Goal: Information Seeking & Learning: Check status

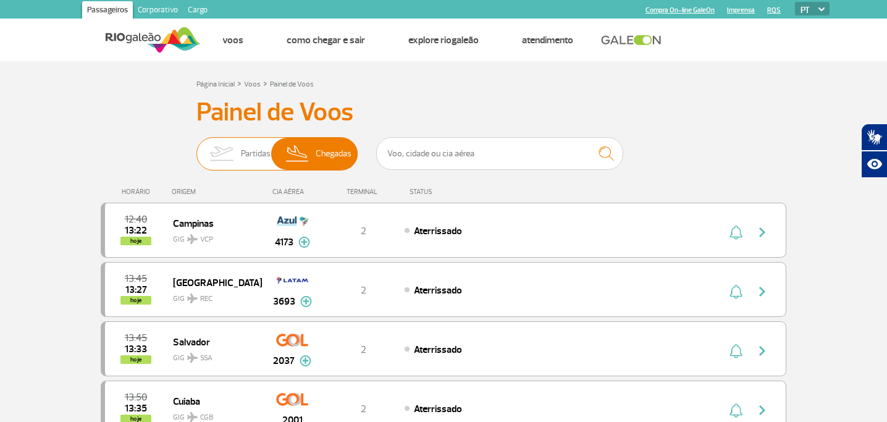
click at [251, 156] on span "Partidas" at bounding box center [256, 154] width 30 height 32
click at [197, 148] on input "Partidas Chegadas" at bounding box center [197, 148] width 0 height 0
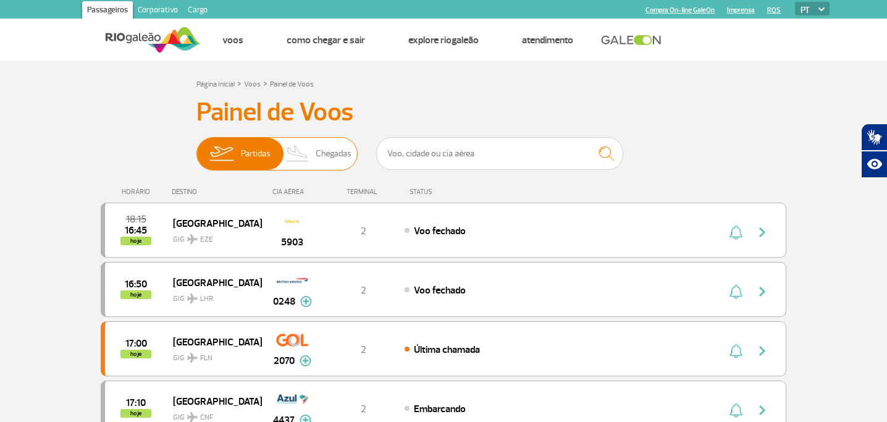
click at [331, 155] on span "Chegadas" at bounding box center [334, 154] width 36 height 32
click at [197, 148] on input "Partidas Chegadas" at bounding box center [197, 148] width 0 height 0
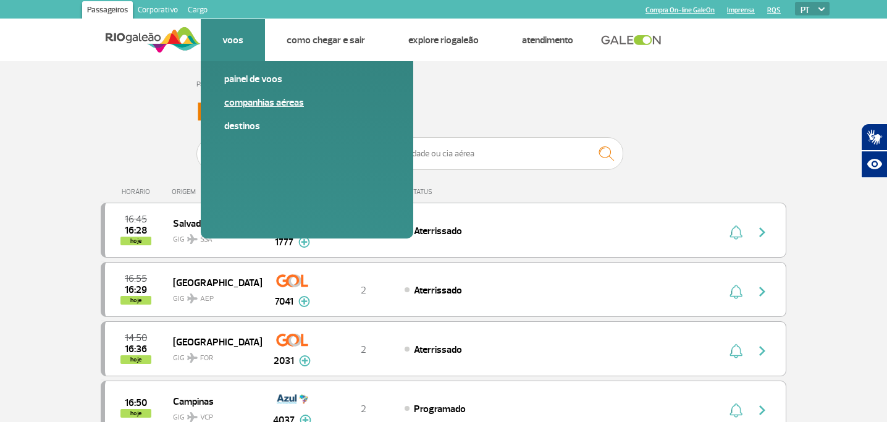
click at [281, 99] on link "Companhias Aéreas" at bounding box center [307, 103] width 166 height 14
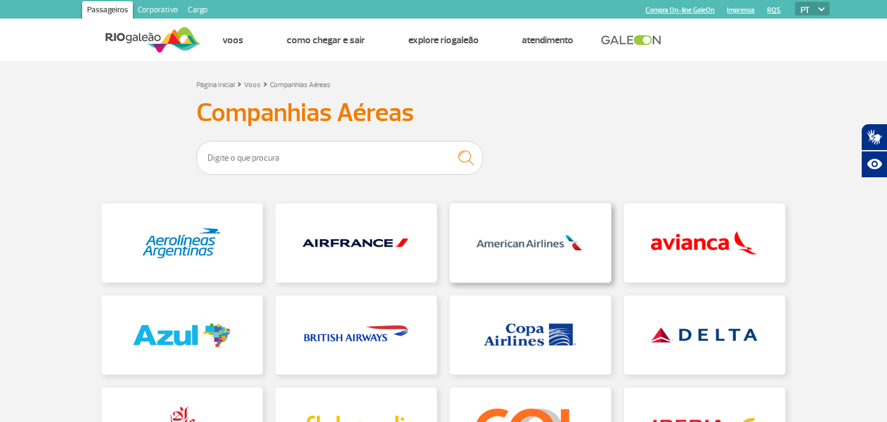
click at [542, 250] on link at bounding box center [530, 242] width 161 height 79
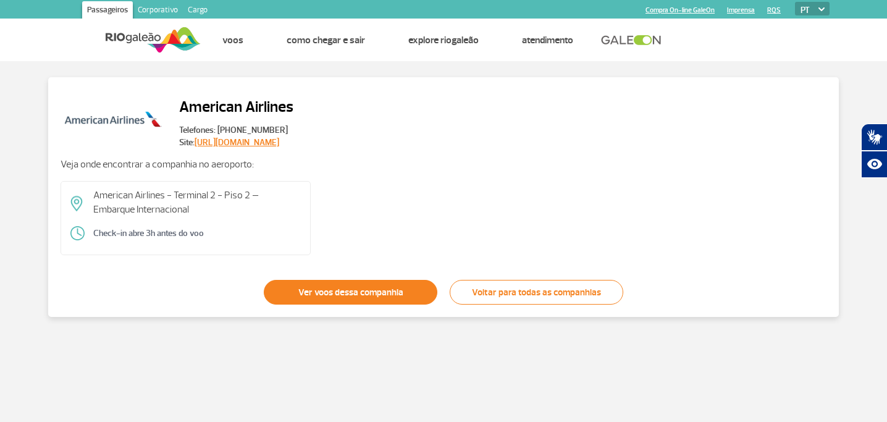
click at [383, 292] on link "Ver voos dessa companhia" at bounding box center [351, 292] width 174 height 25
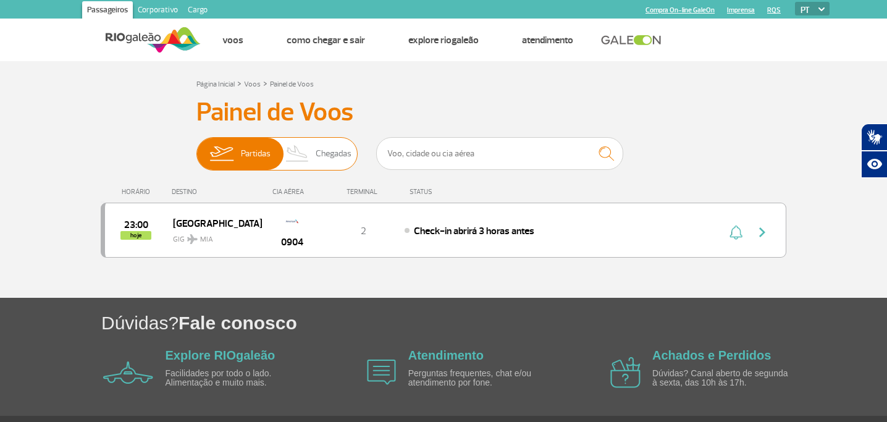
click at [335, 152] on span "Chegadas" at bounding box center [334, 154] width 36 height 32
click at [197, 148] on input "Partidas Chegadas" at bounding box center [197, 148] width 0 height 0
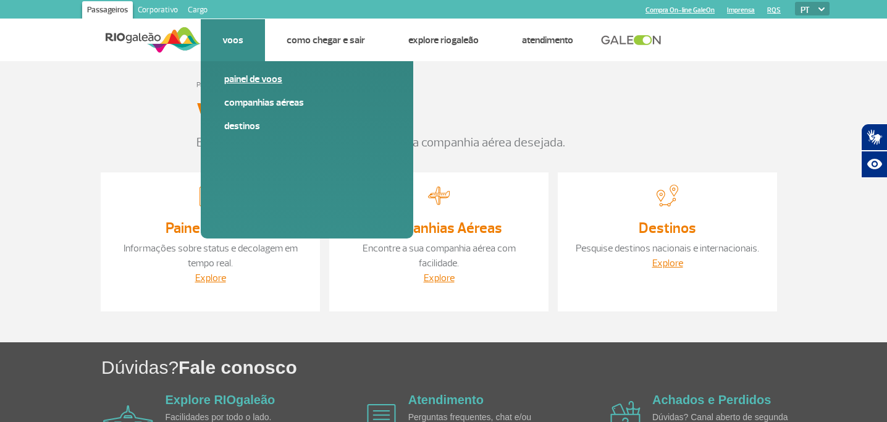
click at [257, 83] on link "Painel de voos" at bounding box center [307, 79] width 166 height 14
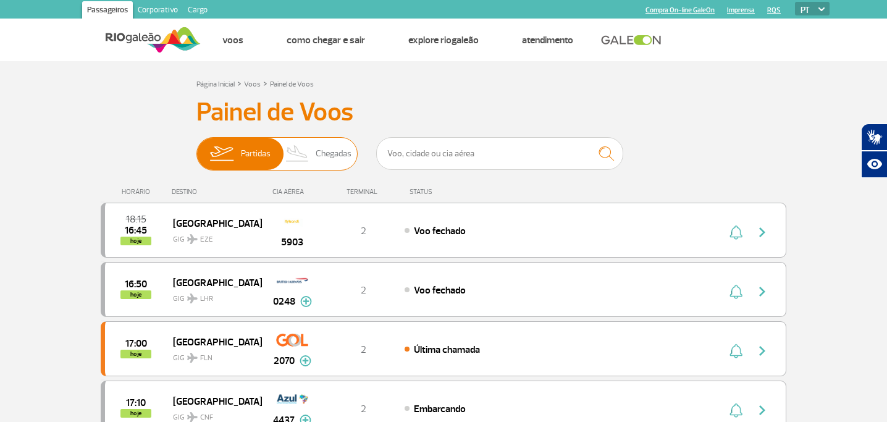
click at [328, 154] on span "Chegadas" at bounding box center [334, 154] width 36 height 32
click at [197, 148] on input "Partidas Chegadas" at bounding box center [197, 148] width 0 height 0
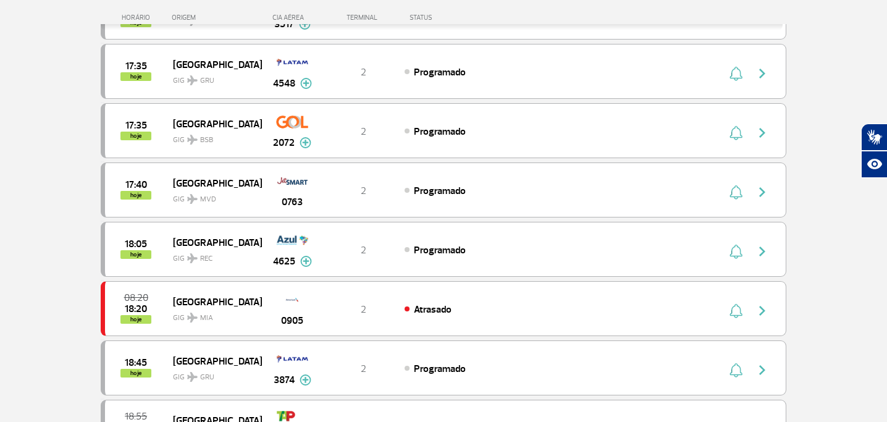
scroll to position [706, 0]
